Goal: Task Accomplishment & Management: Manage account settings

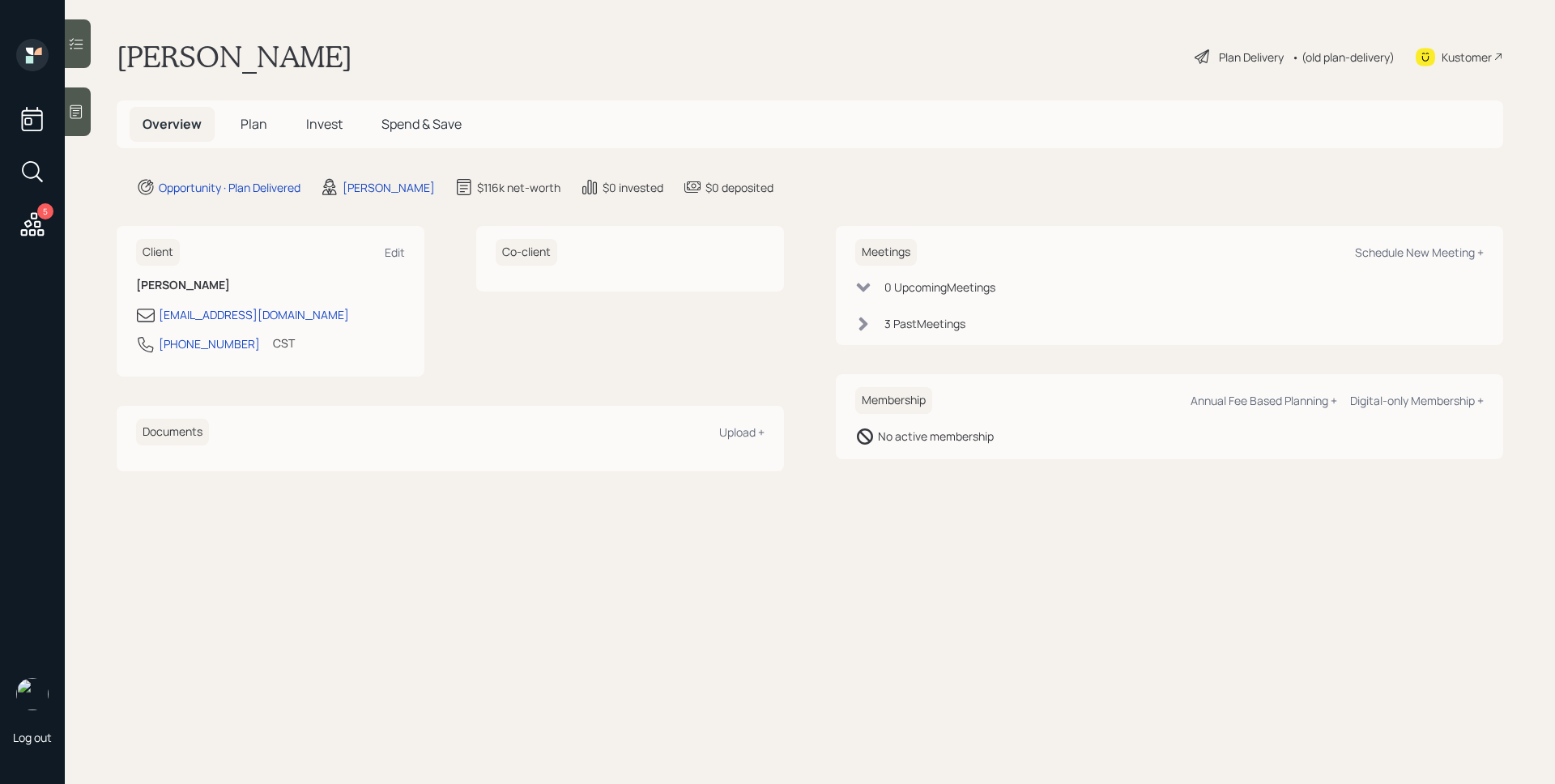
click at [1240, 64] on div "Plan Delivery" at bounding box center [1251, 56] width 64 height 17
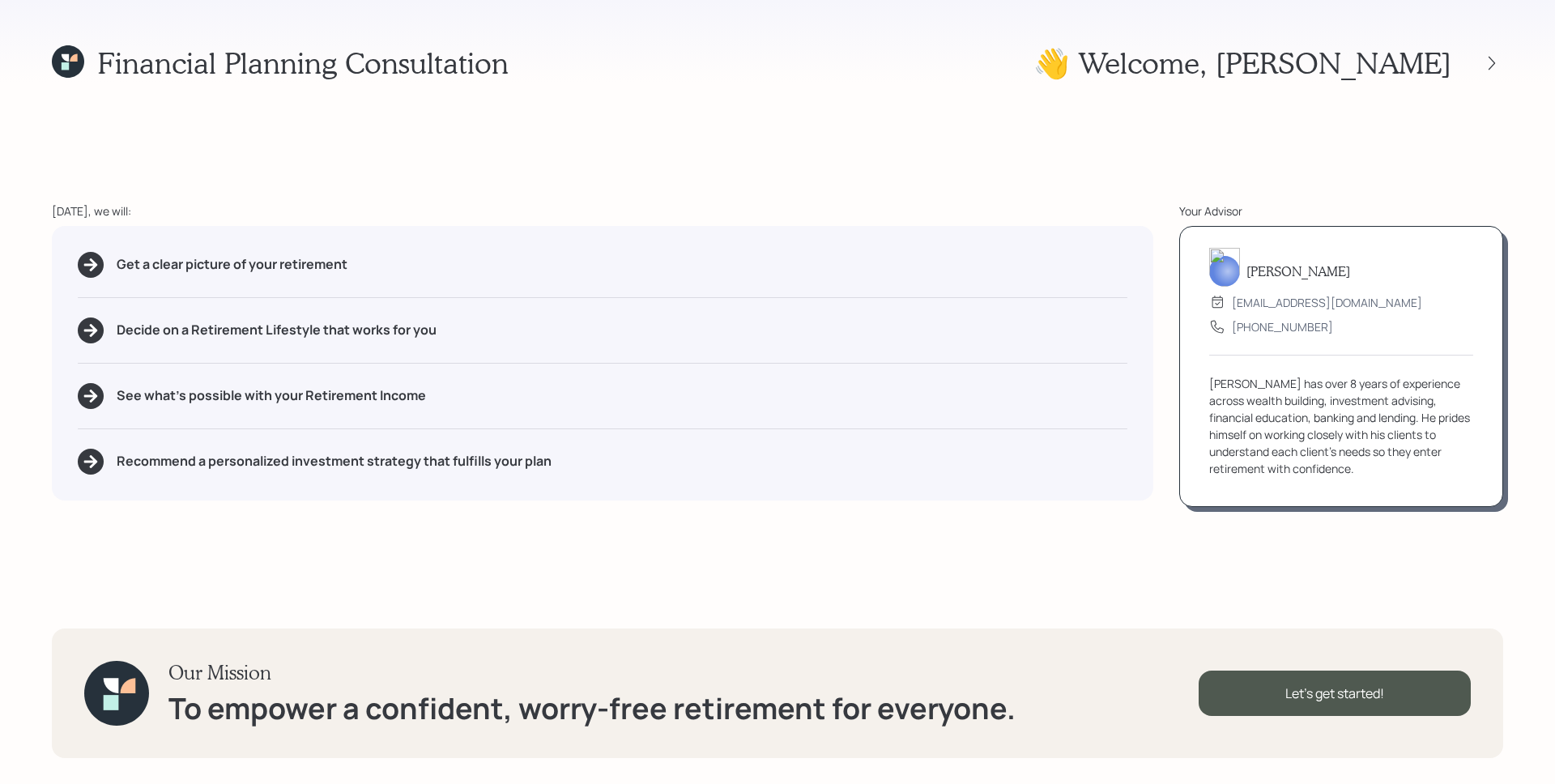
click at [1477, 58] on div at bounding box center [1477, 63] width 52 height 23
click at [1490, 59] on icon at bounding box center [1491, 63] width 16 height 16
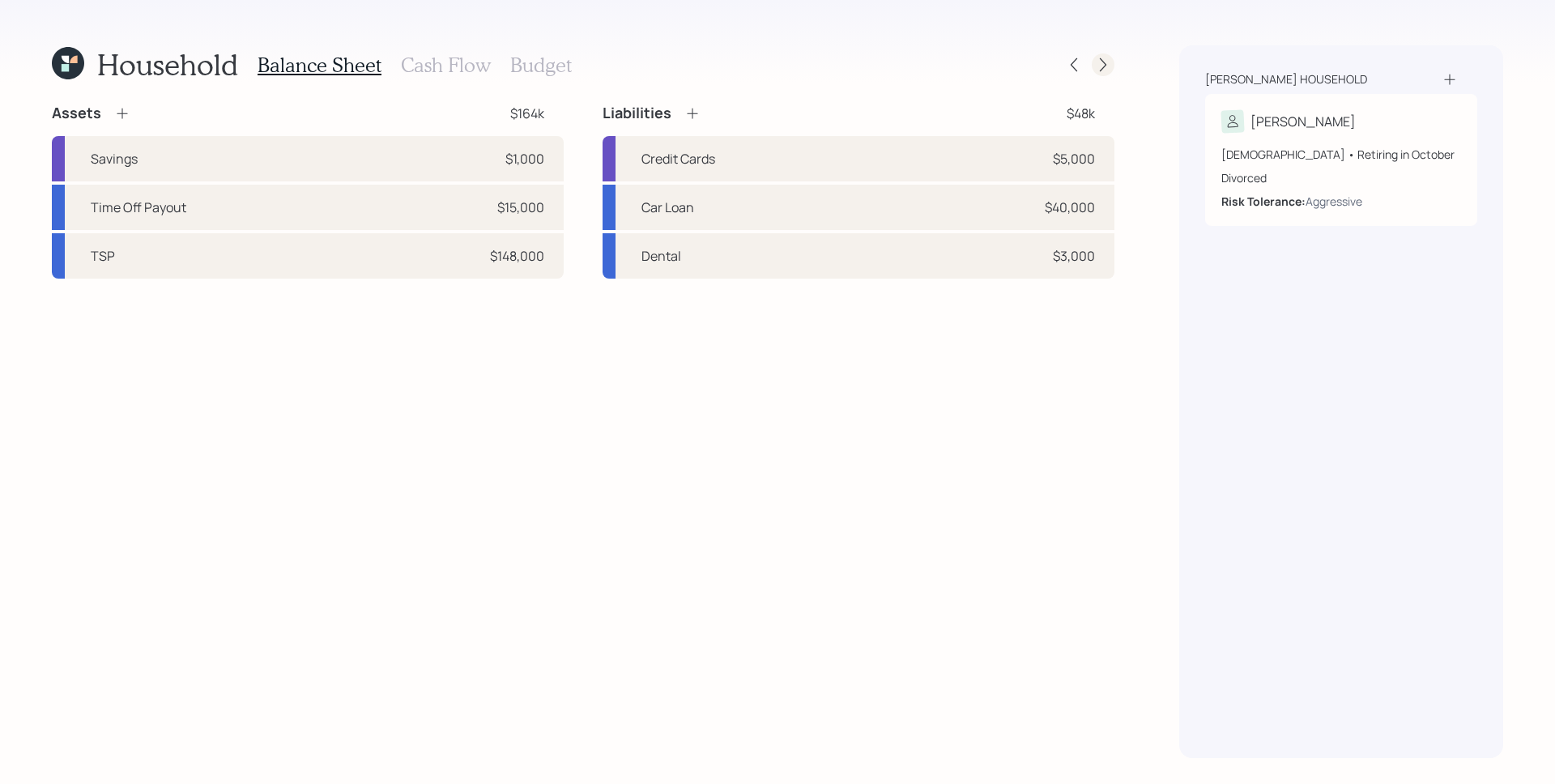
click at [1105, 63] on icon at bounding box center [1103, 64] width 16 height 16
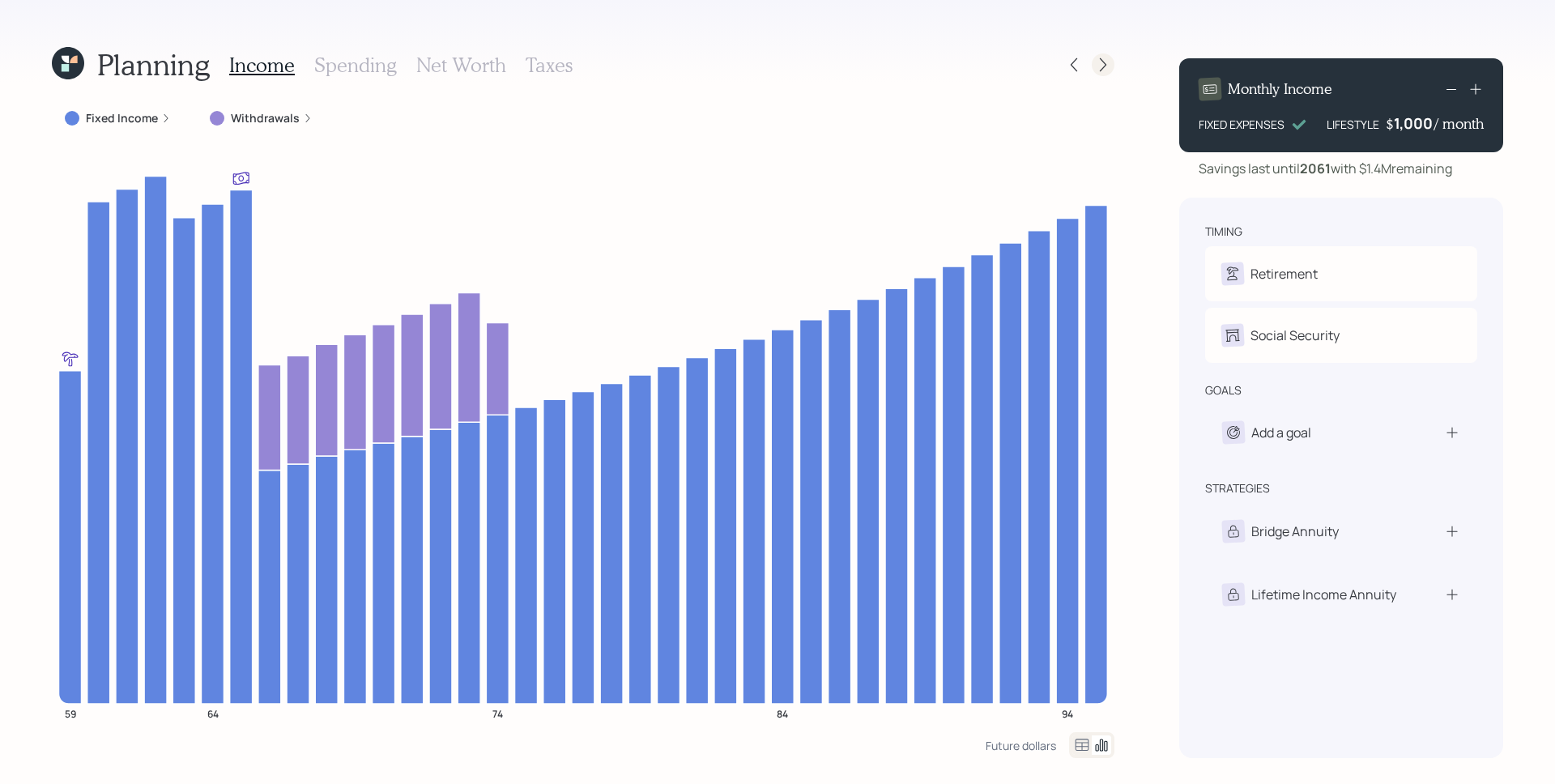
click at [1103, 63] on icon at bounding box center [1103, 64] width 16 height 16
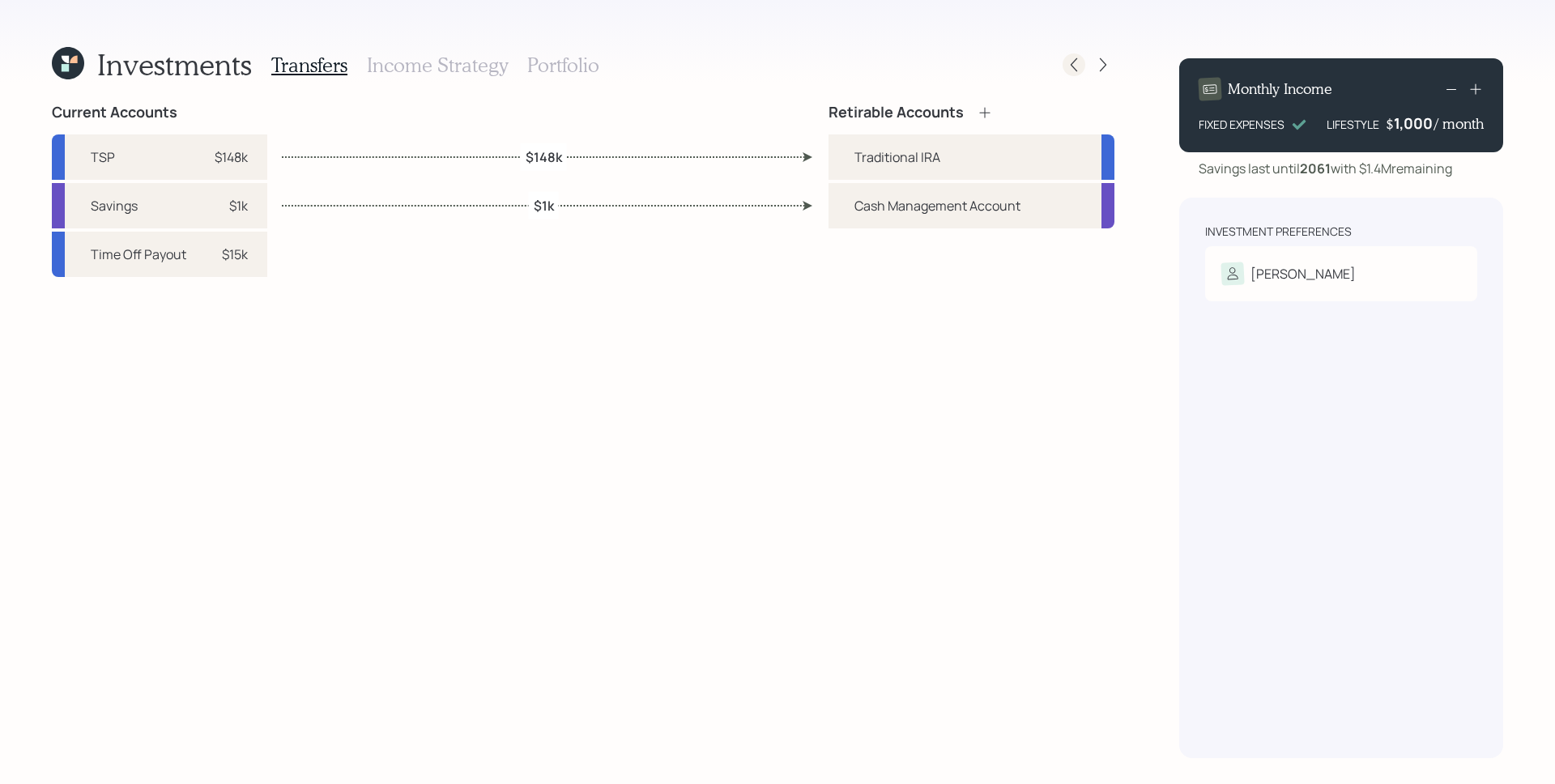
click at [1080, 64] on icon at bounding box center [1073, 64] width 16 height 16
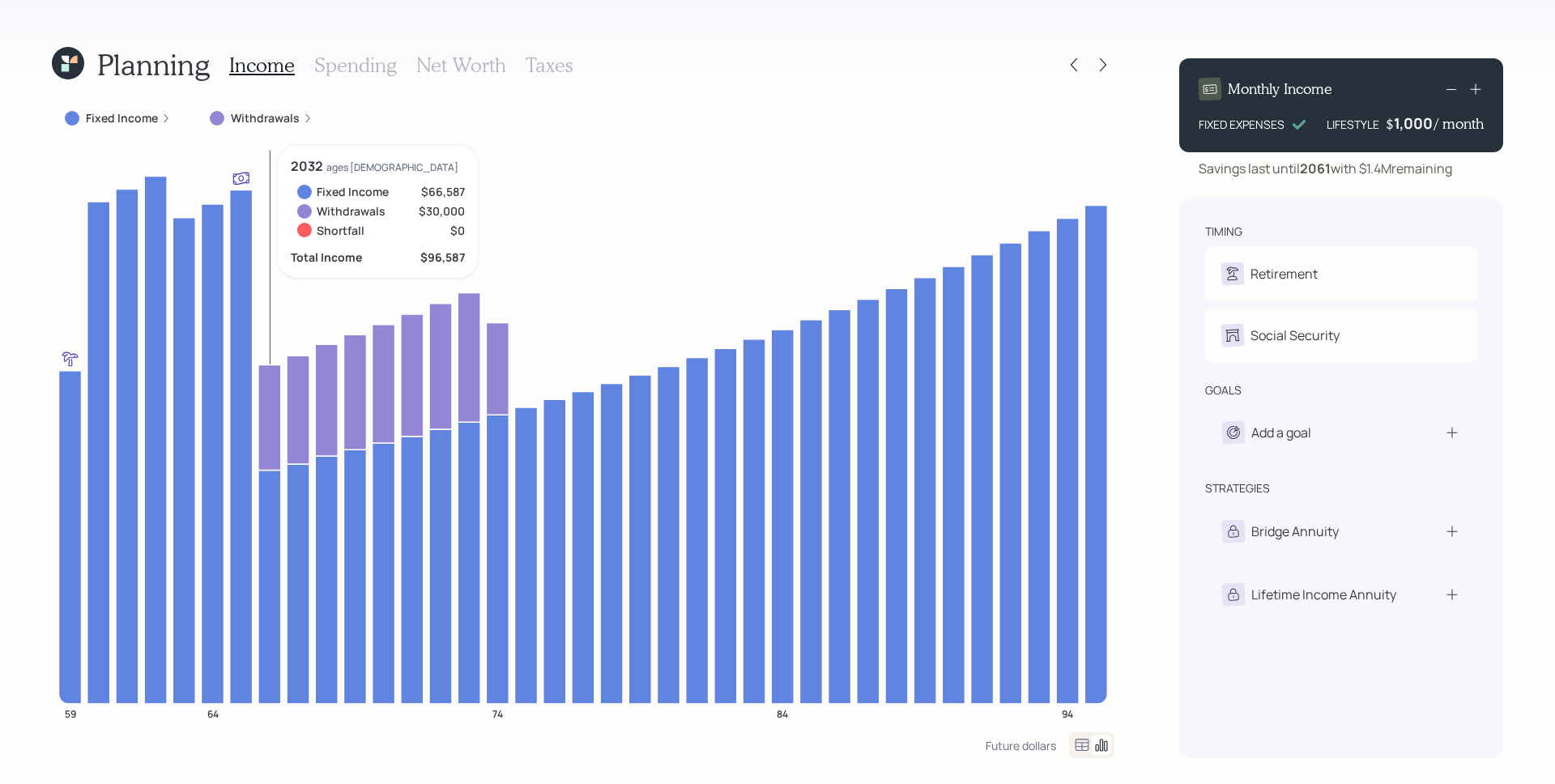
click at [265, 114] on label "Withdrawals" at bounding box center [265, 118] width 69 height 16
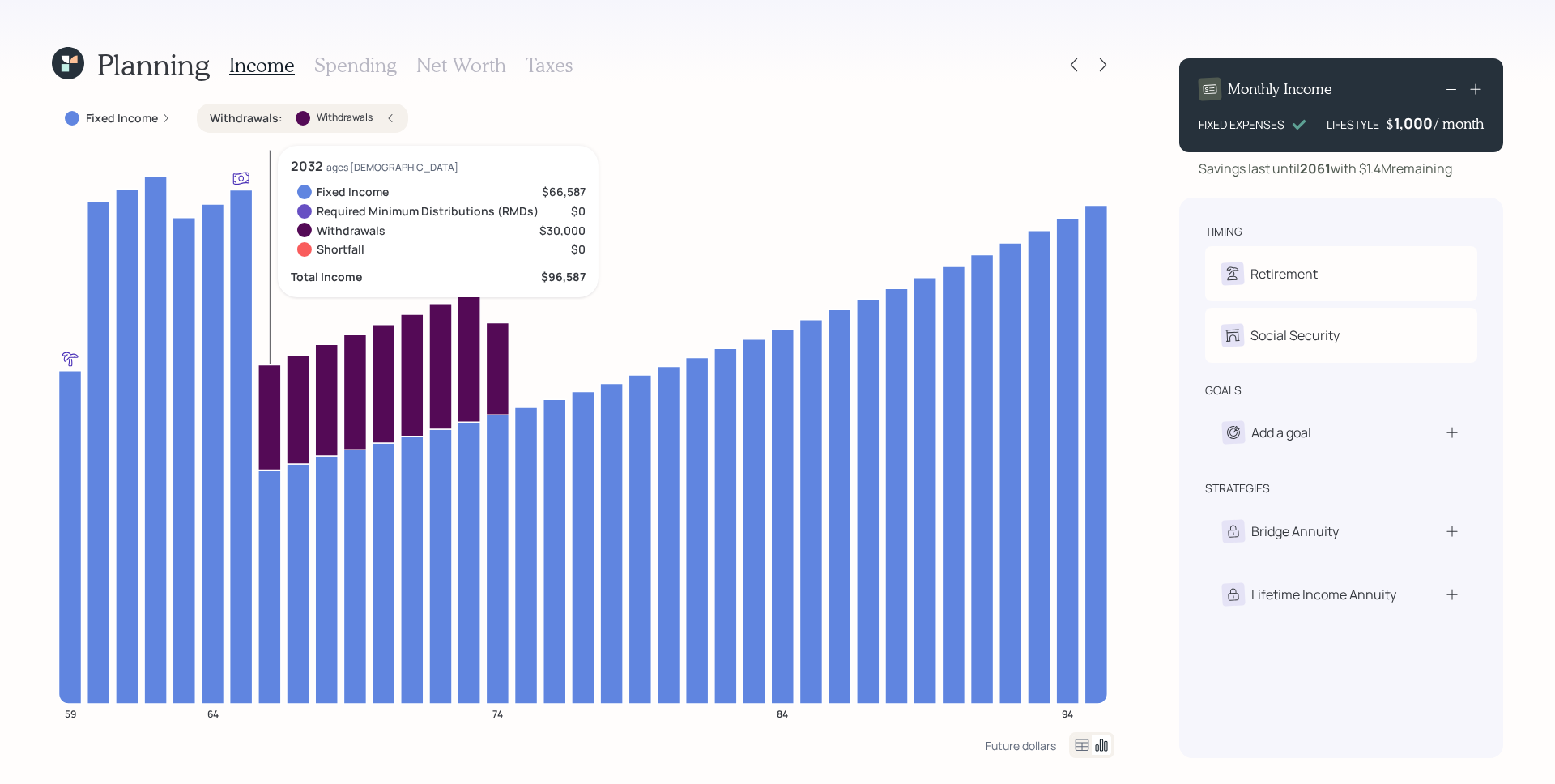
click at [143, 114] on label "Fixed Income" at bounding box center [122, 118] width 72 height 16
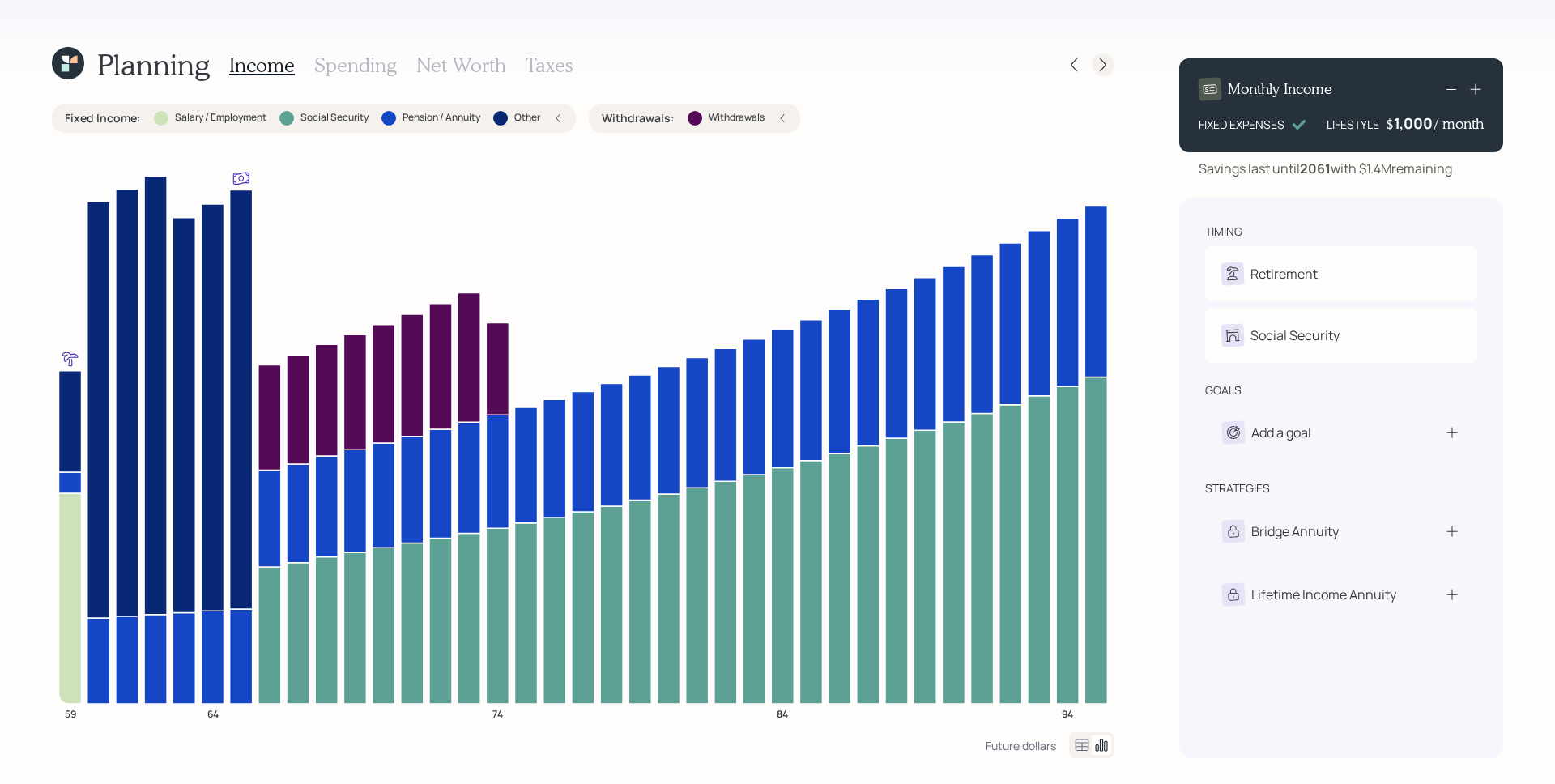
click at [1098, 73] on div at bounding box center [1103, 65] width 23 height 23
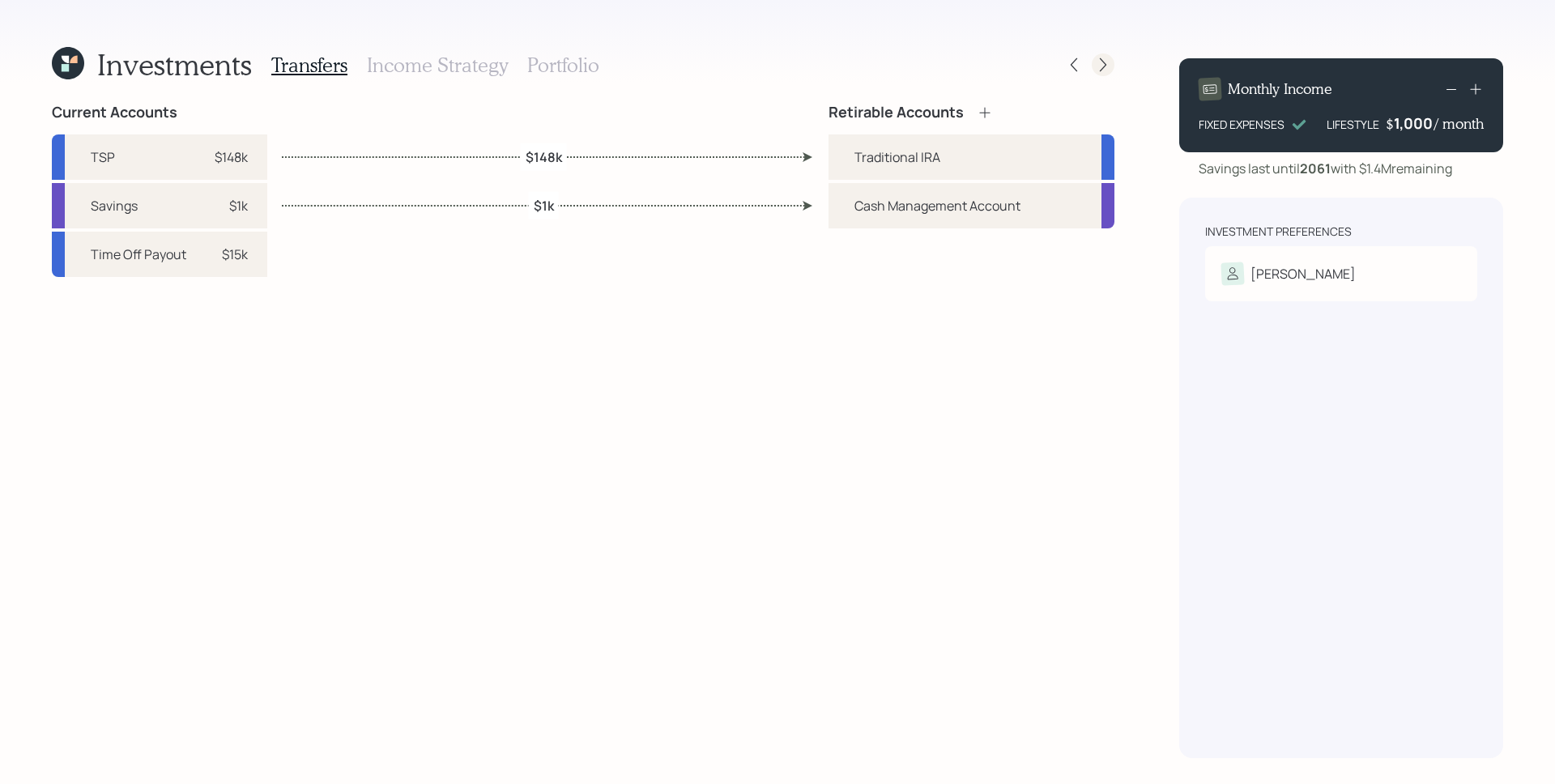
click at [1099, 67] on icon at bounding box center [1103, 64] width 16 height 16
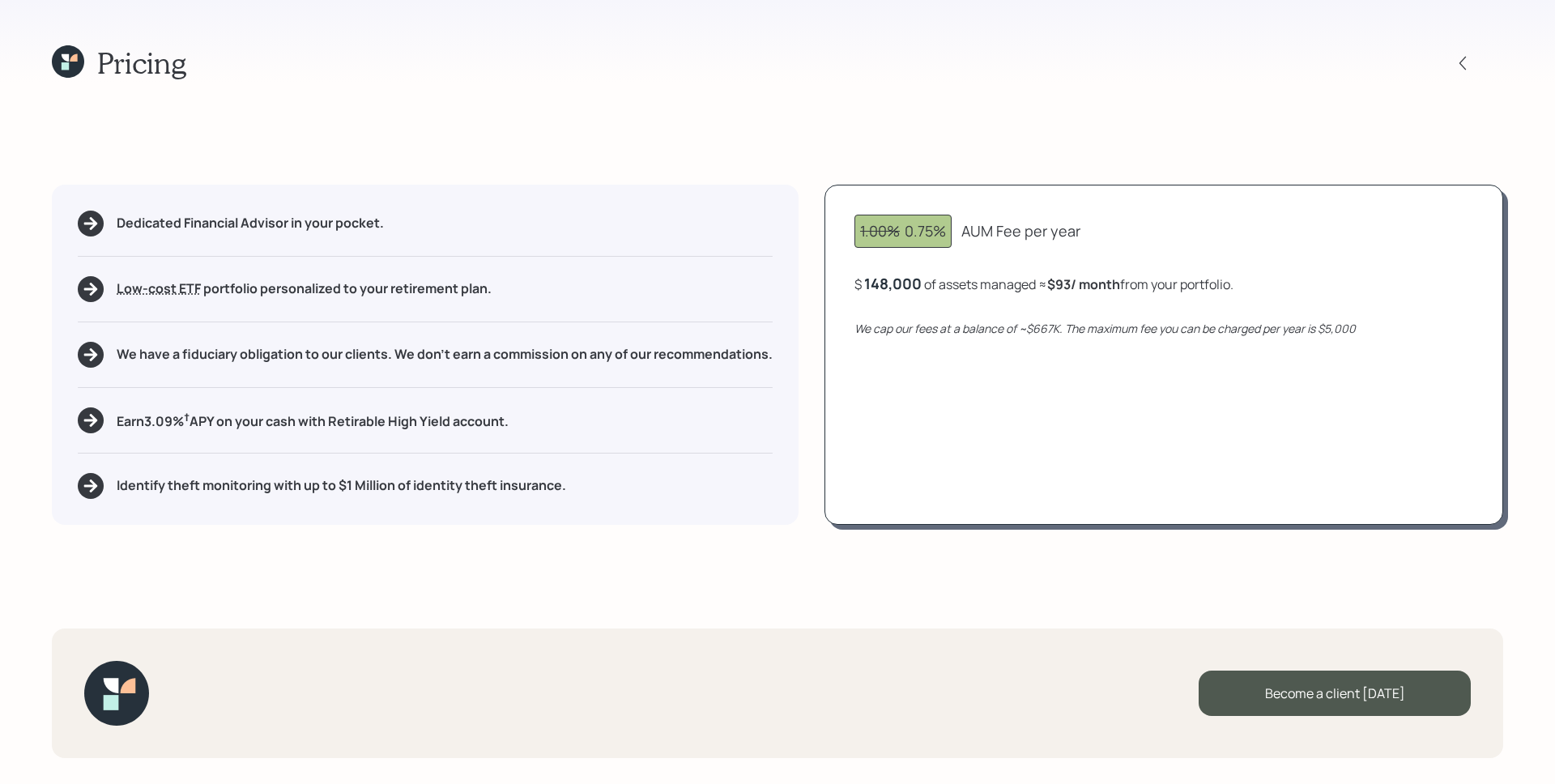
click at [60, 62] on icon at bounding box center [68, 61] width 33 height 33
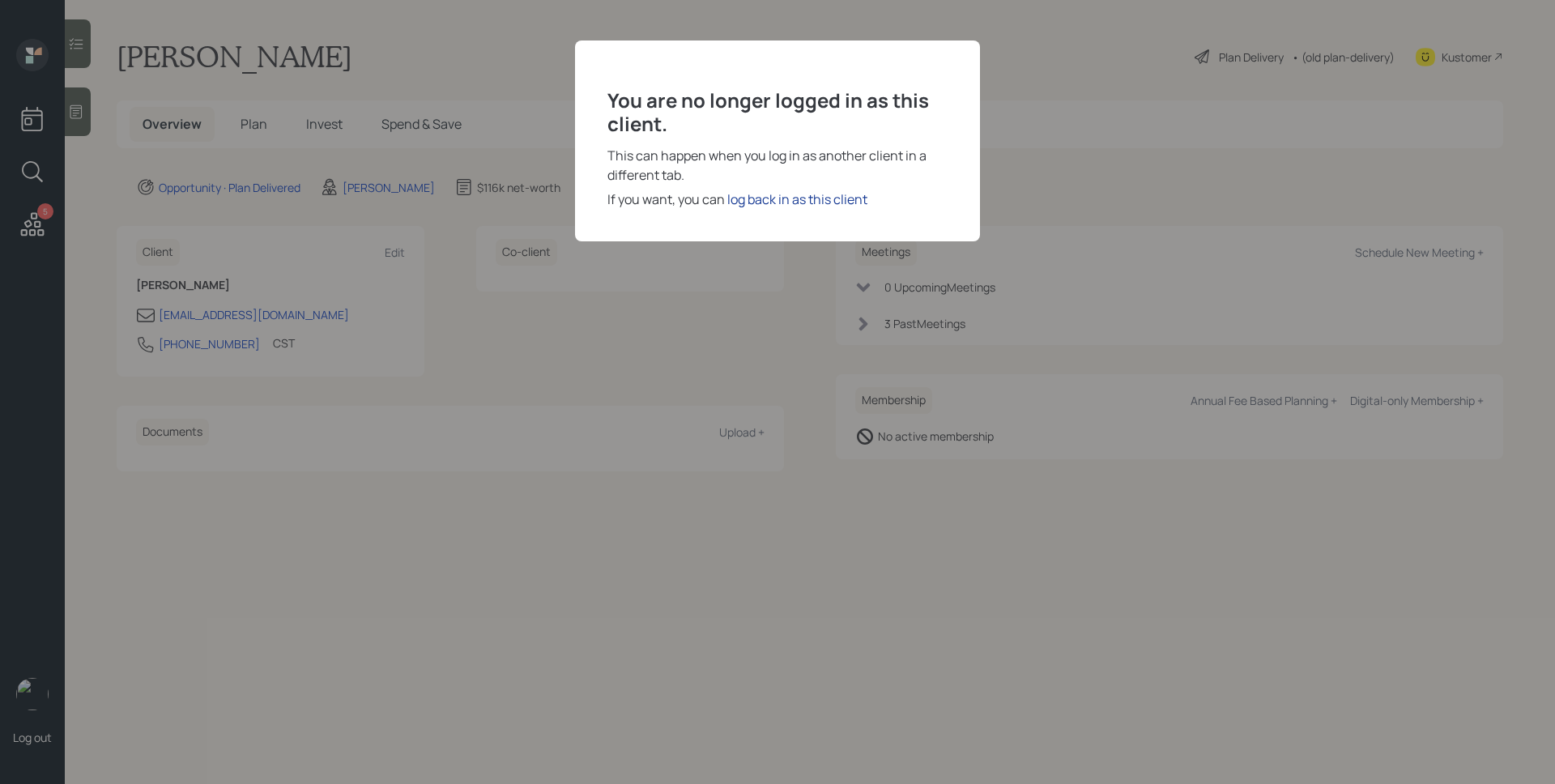
click at [778, 200] on div "log back in as this client" at bounding box center [796, 199] width 140 height 19
